Goal: Task Accomplishment & Management: Complete application form

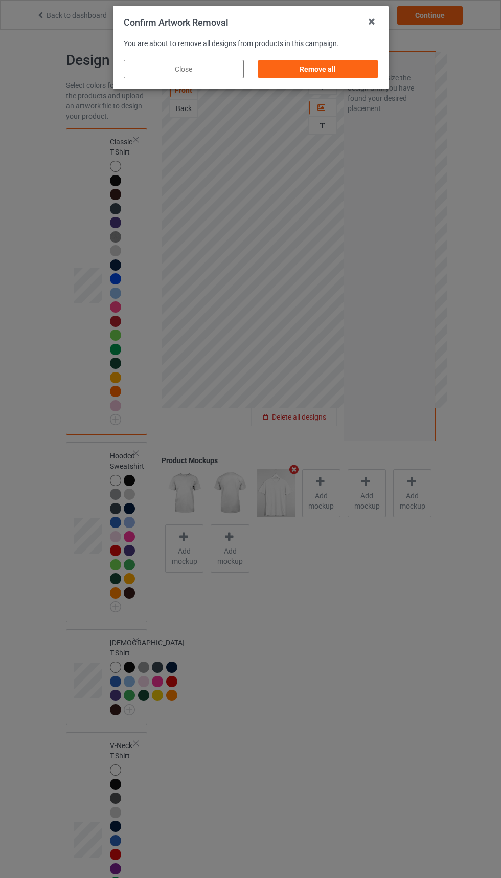
click at [332, 62] on div "Remove all" at bounding box center [318, 69] width 120 height 18
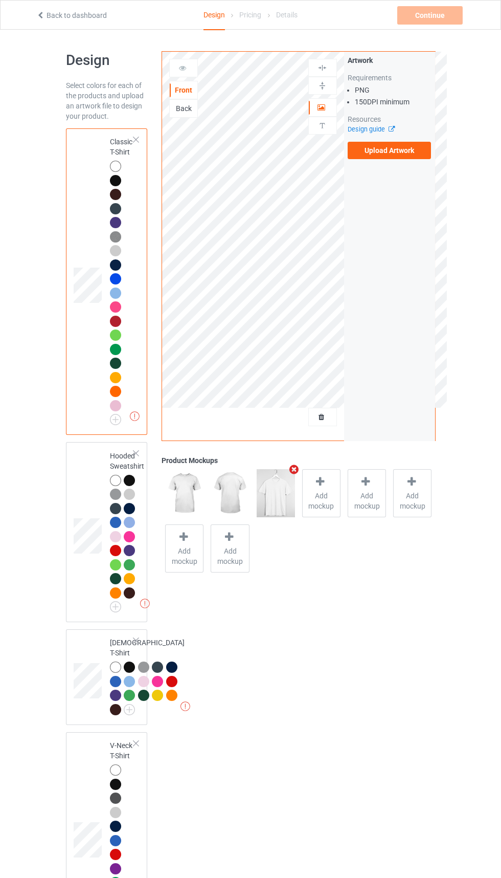
click at [407, 152] on label "Upload Artwork" at bounding box center [390, 150] width 84 height 17
click at [0, 0] on input "Upload Artwork" at bounding box center [0, 0] width 0 height 0
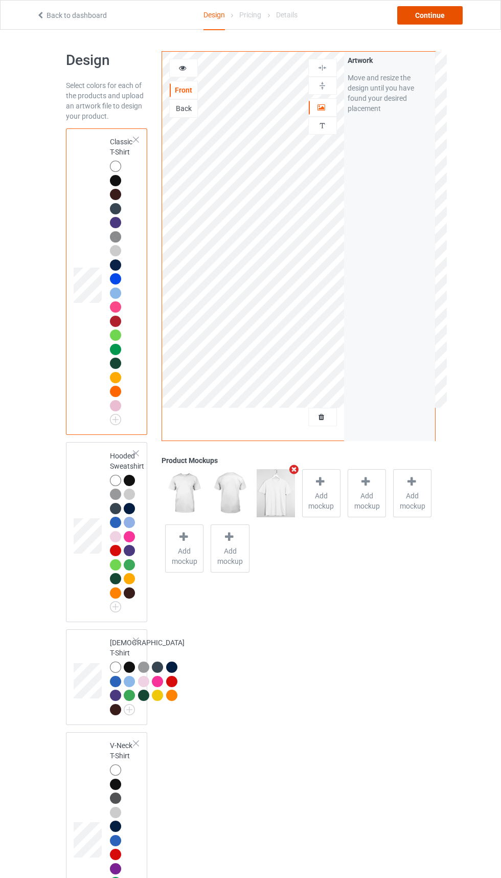
click at [442, 19] on div "Continue" at bounding box center [430, 15] width 65 height 18
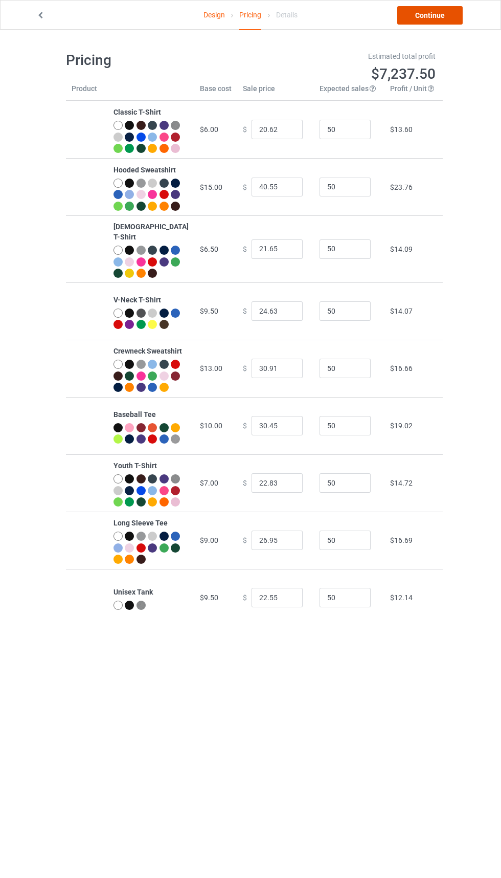
click at [429, 15] on link "Continue" at bounding box center [430, 15] width 65 height 18
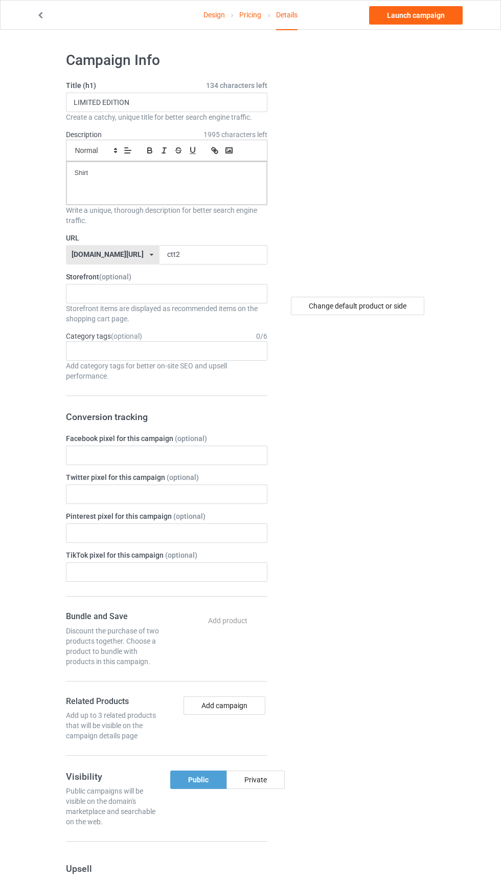
click at [201, 237] on label "URL" at bounding box center [167, 238] width 202 height 10
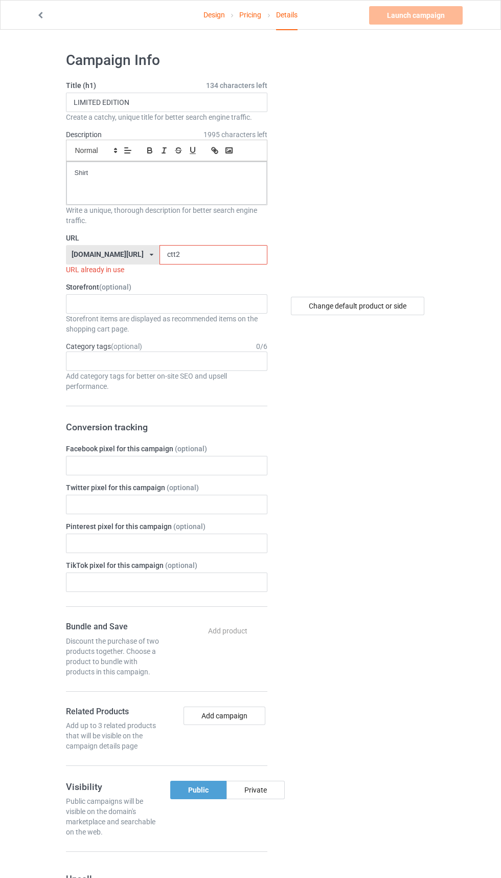
click at [213, 255] on input "ctt2" at bounding box center [214, 254] width 108 height 19
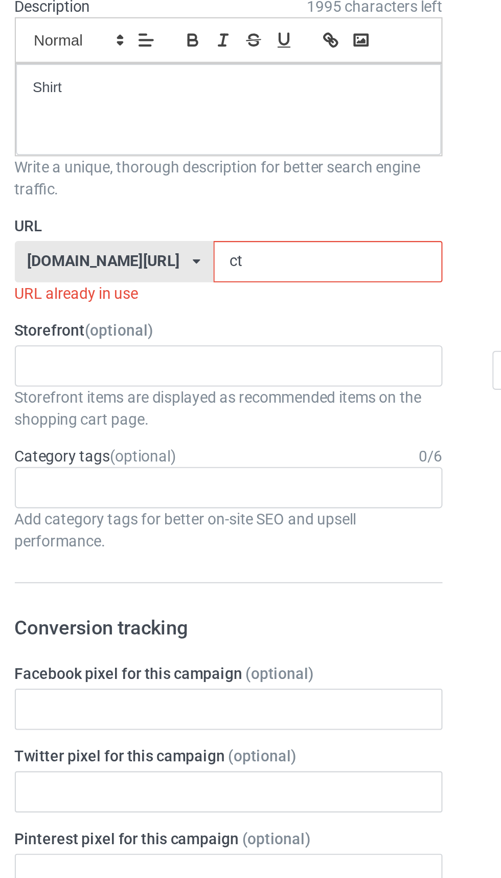
type input "c"
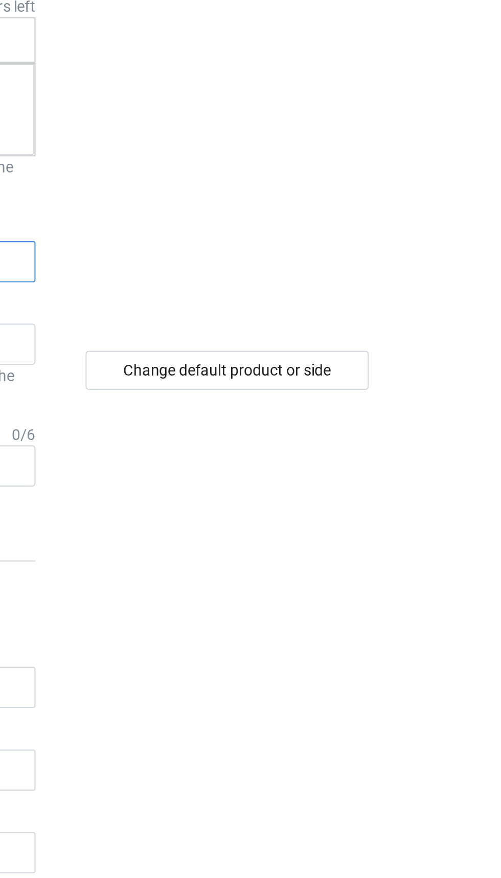
type input "Gdrr5"
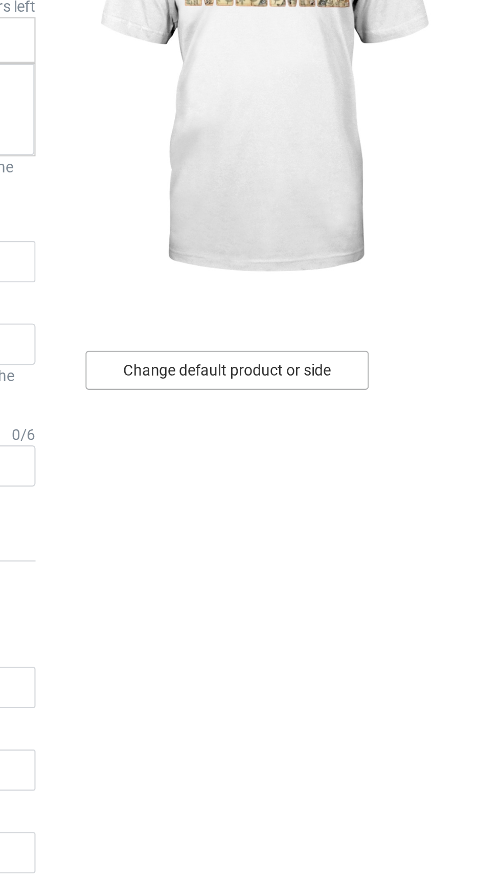
click at [392, 310] on div "Change default product or side" at bounding box center [358, 306] width 134 height 18
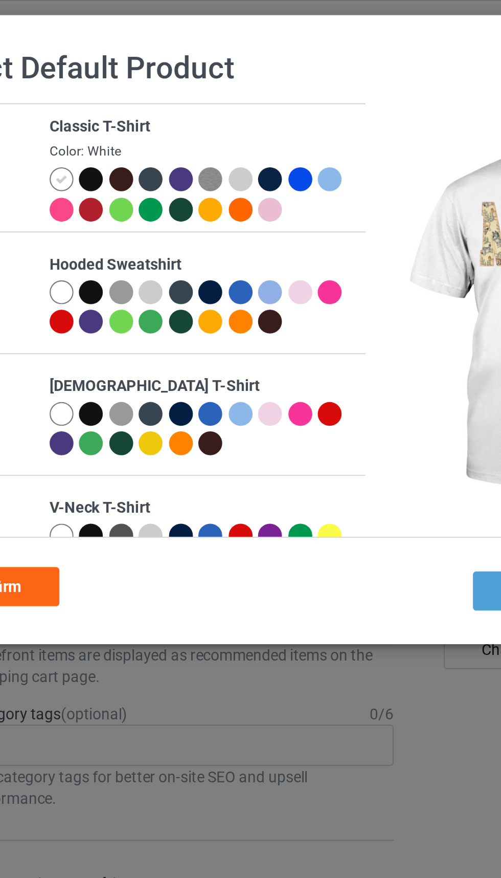
click at [126, 102] on div at bounding box center [124, 98] width 11 height 11
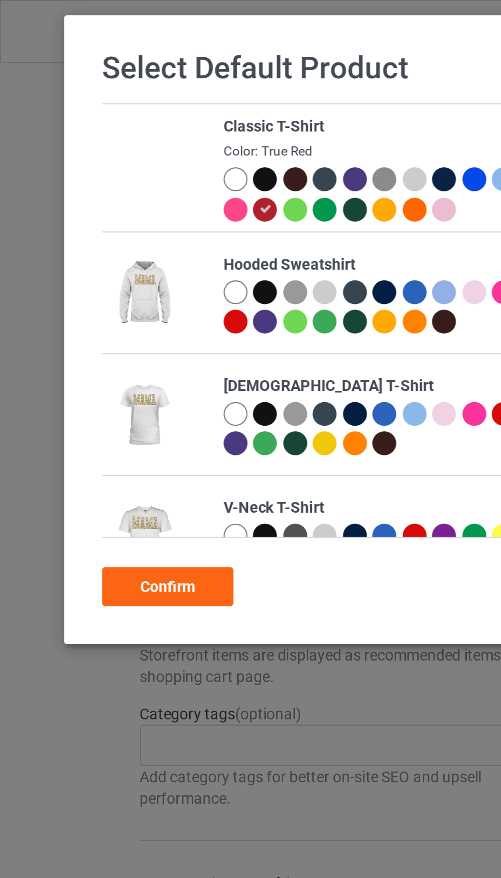
click at [86, 277] on div "Confirm" at bounding box center [79, 276] width 62 height 18
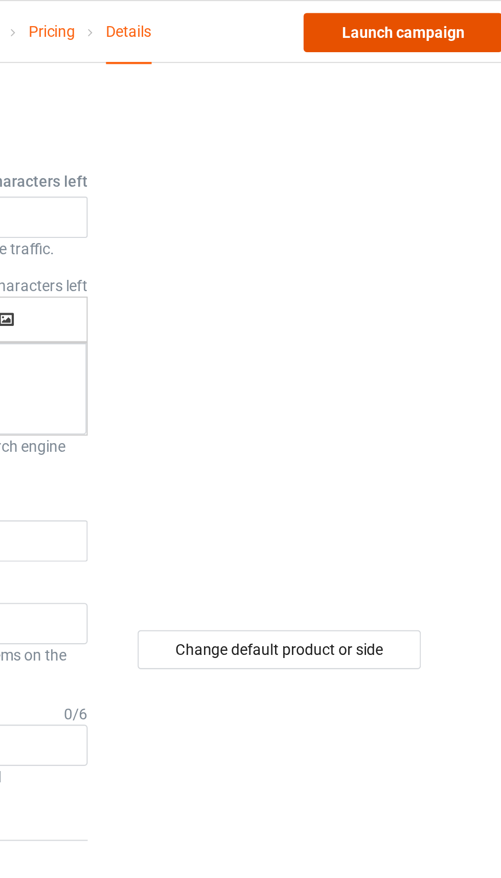
click at [430, 16] on link "Launch campaign" at bounding box center [416, 15] width 94 height 18
